Goal: Task Accomplishment & Management: Use online tool/utility

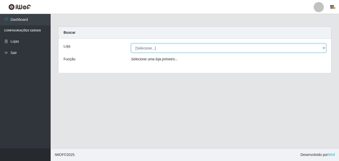
click at [216, 47] on select "[Selecione...] Ajubá Mercado" at bounding box center [228, 47] width 195 height 9
select select "402"
click at [131, 43] on select "[Selecione...] Ajubá Mercado" at bounding box center [228, 47] width 195 height 9
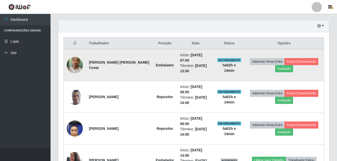
scroll to position [166, 0]
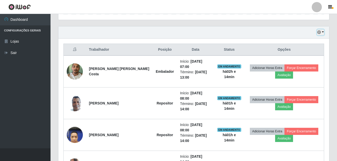
click at [324, 31] on button "button" at bounding box center [320, 32] width 7 height 6
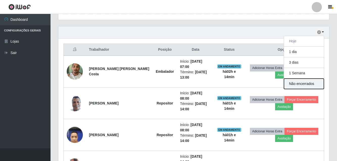
click at [302, 85] on button "Não encerrados" at bounding box center [304, 83] width 40 height 10
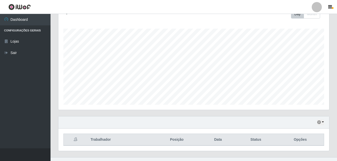
scroll to position [85, 0]
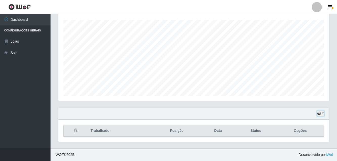
click at [321, 113] on icon "button" at bounding box center [320, 113] width 4 height 4
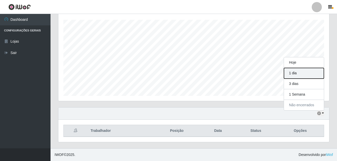
click at [317, 73] on button "1 dia" at bounding box center [304, 73] width 40 height 11
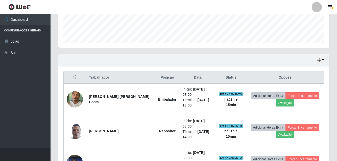
scroll to position [117, 0]
